Goal: Transaction & Acquisition: Purchase product/service

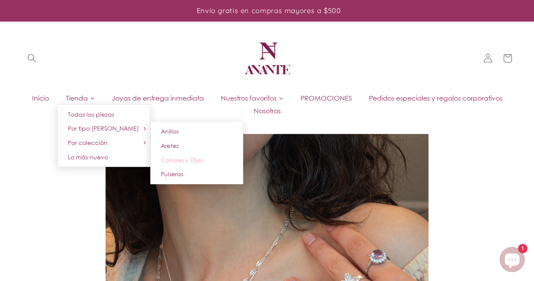
click at [203, 156] on span "Collares y Dijes" at bounding box center [182, 159] width 42 height 7
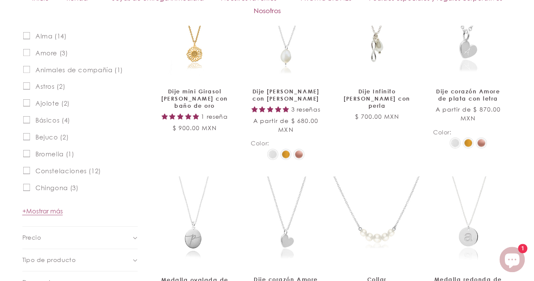
scroll to position [380, 0]
click at [49, 212] on span "+ Mostrar más" at bounding box center [42, 210] width 41 height 8
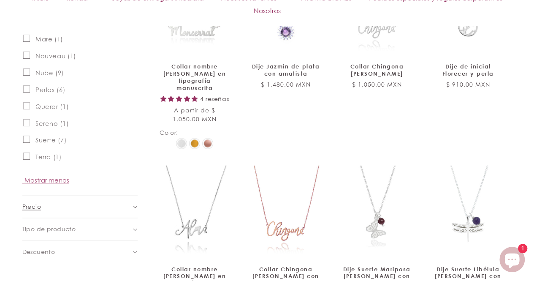
scroll to position [802, 0]
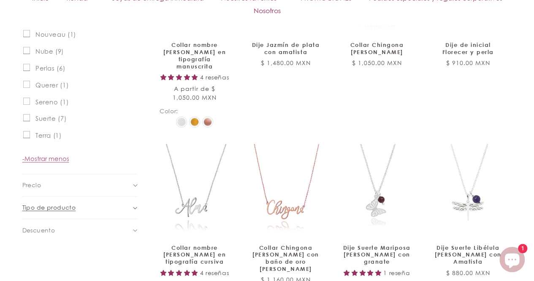
click at [126, 206] on div "Tipo de producto (0)" at bounding box center [76, 207] width 108 height 9
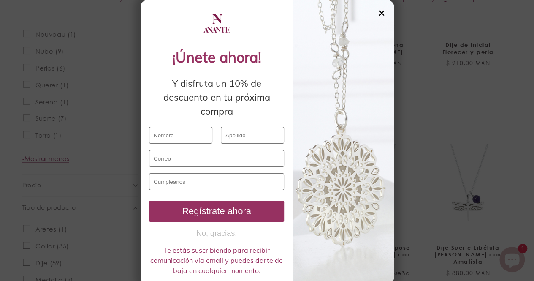
click at [379, 8] on div "✕" at bounding box center [382, 12] width 8 height 9
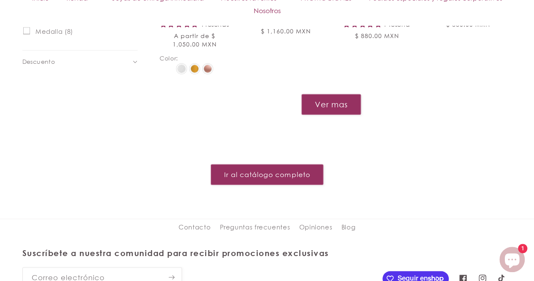
scroll to position [1055, 0]
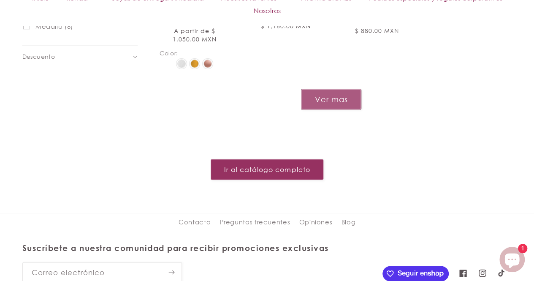
click at [346, 92] on button "Ver mas" at bounding box center [331, 99] width 60 height 21
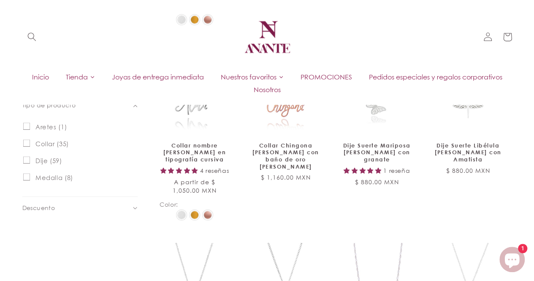
scroll to position [886, 0]
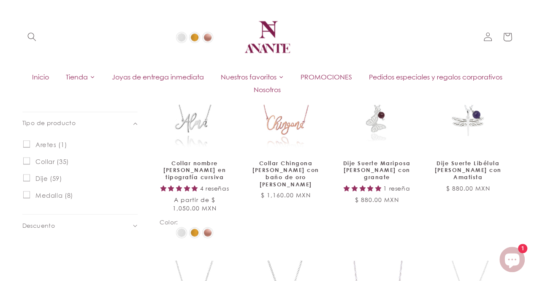
click at [43, 178] on span "Dije (59)" at bounding box center [48, 178] width 27 height 8
click at [30, 178] on input "Dije (59) Dije (59 productos)" at bounding box center [26, 177] width 7 height 7
checkbox input "true"
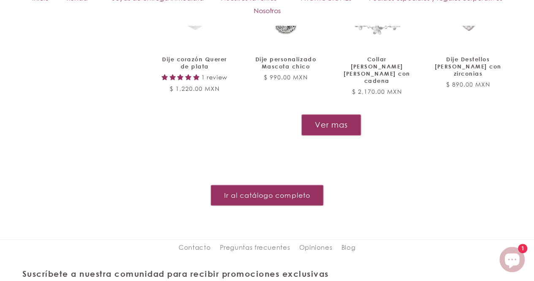
scroll to position [950, 0]
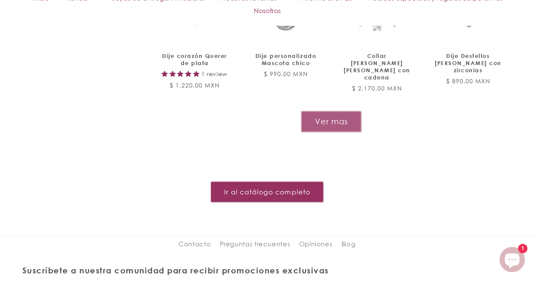
click at [339, 113] on button "Ver mas" at bounding box center [331, 121] width 60 height 21
click at [340, 113] on button "Ver mas" at bounding box center [331, 121] width 60 height 21
click at [333, 111] on button "Ver mas" at bounding box center [331, 121] width 60 height 21
